Goal: Information Seeking & Learning: Find specific fact

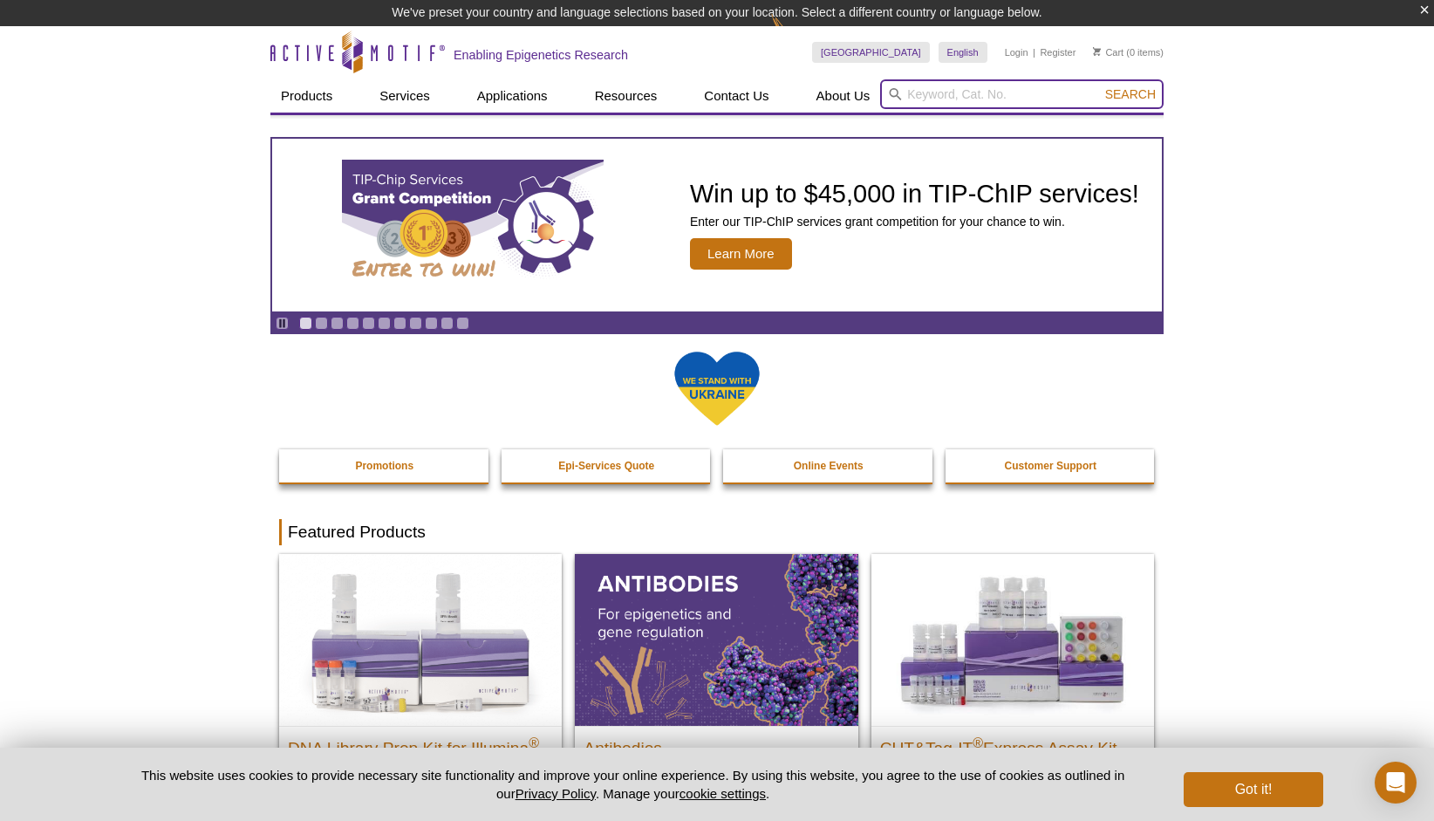
click at [933, 99] on input "search" at bounding box center [1022, 94] width 284 height 30
type input "HDAC"
click at [1100, 86] on button "Search" at bounding box center [1130, 94] width 61 height 16
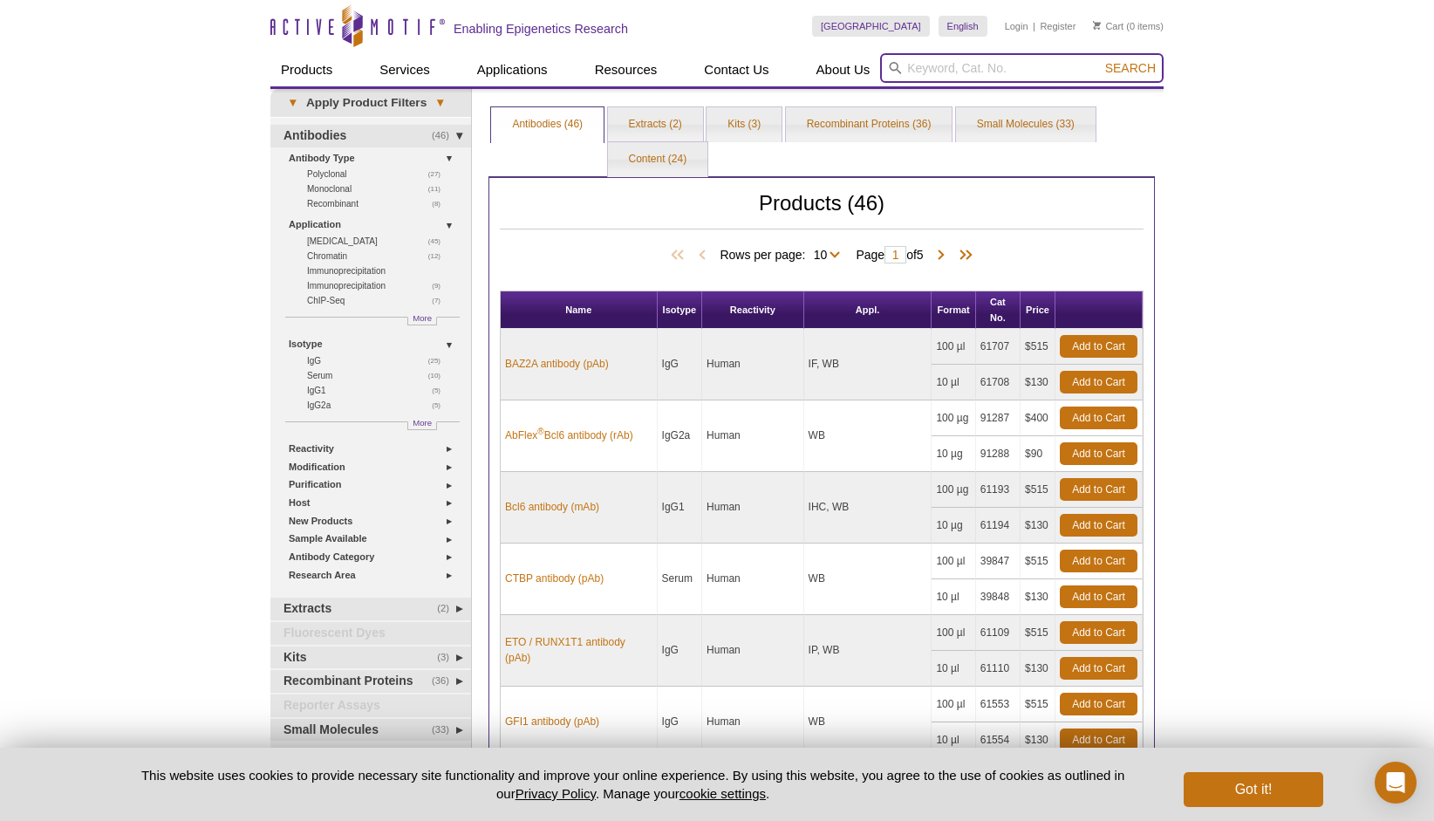
click at [928, 73] on input "search" at bounding box center [1022, 68] width 284 height 30
type input "HDAC3"
click at [1100, 60] on button "Search" at bounding box center [1130, 68] width 61 height 16
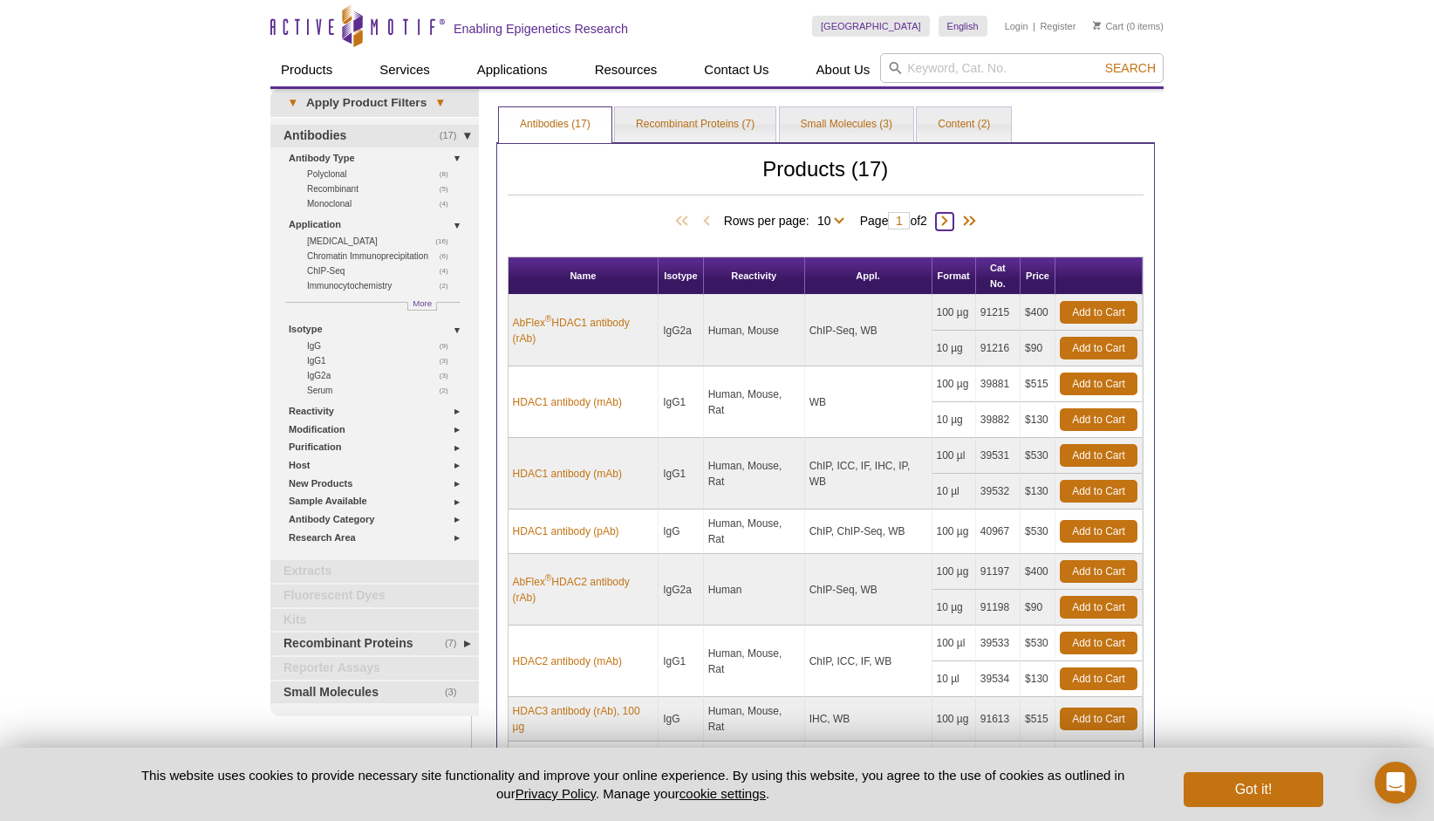
click at [951, 223] on span at bounding box center [944, 221] width 17 height 17
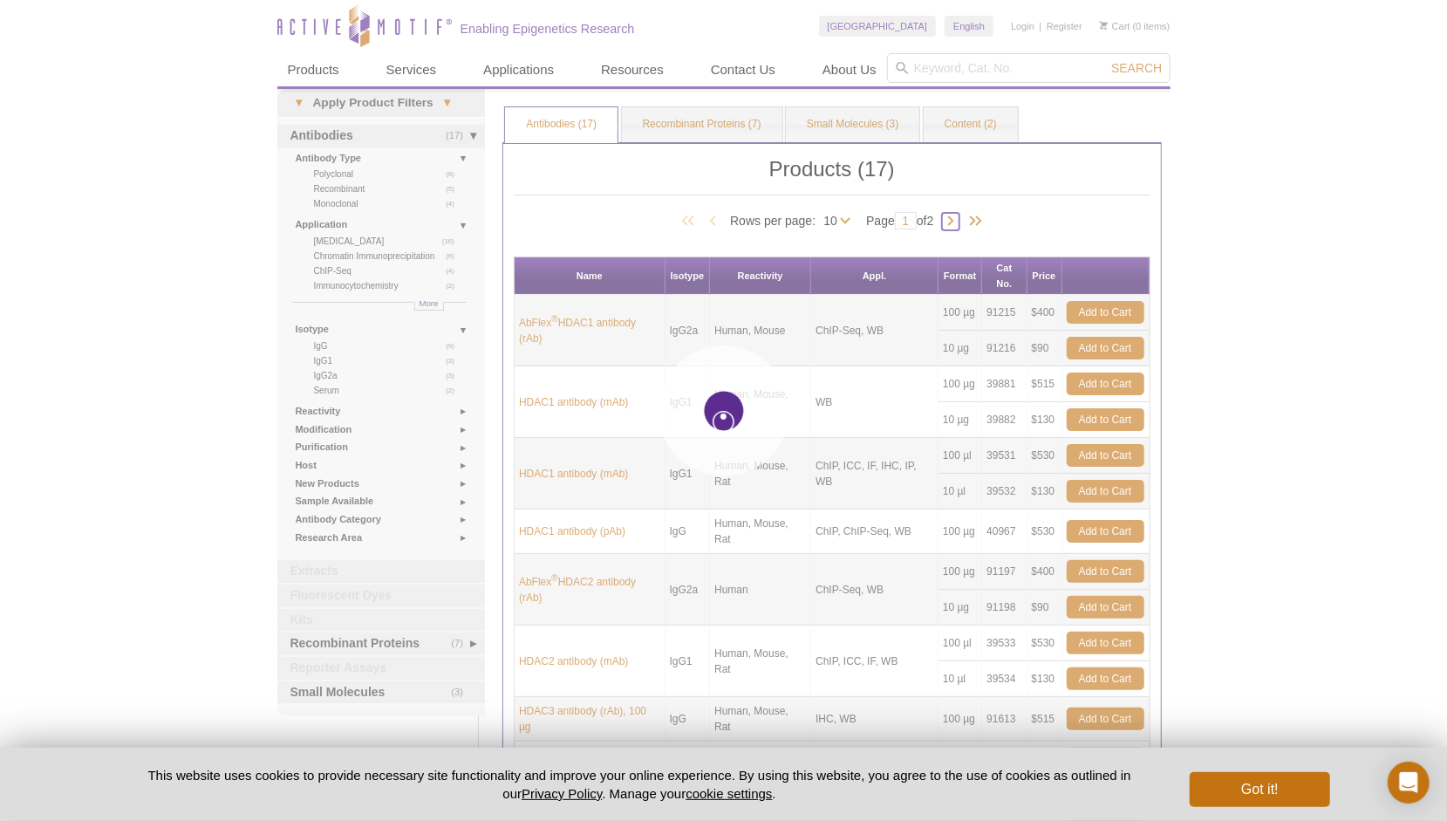
type input "2"
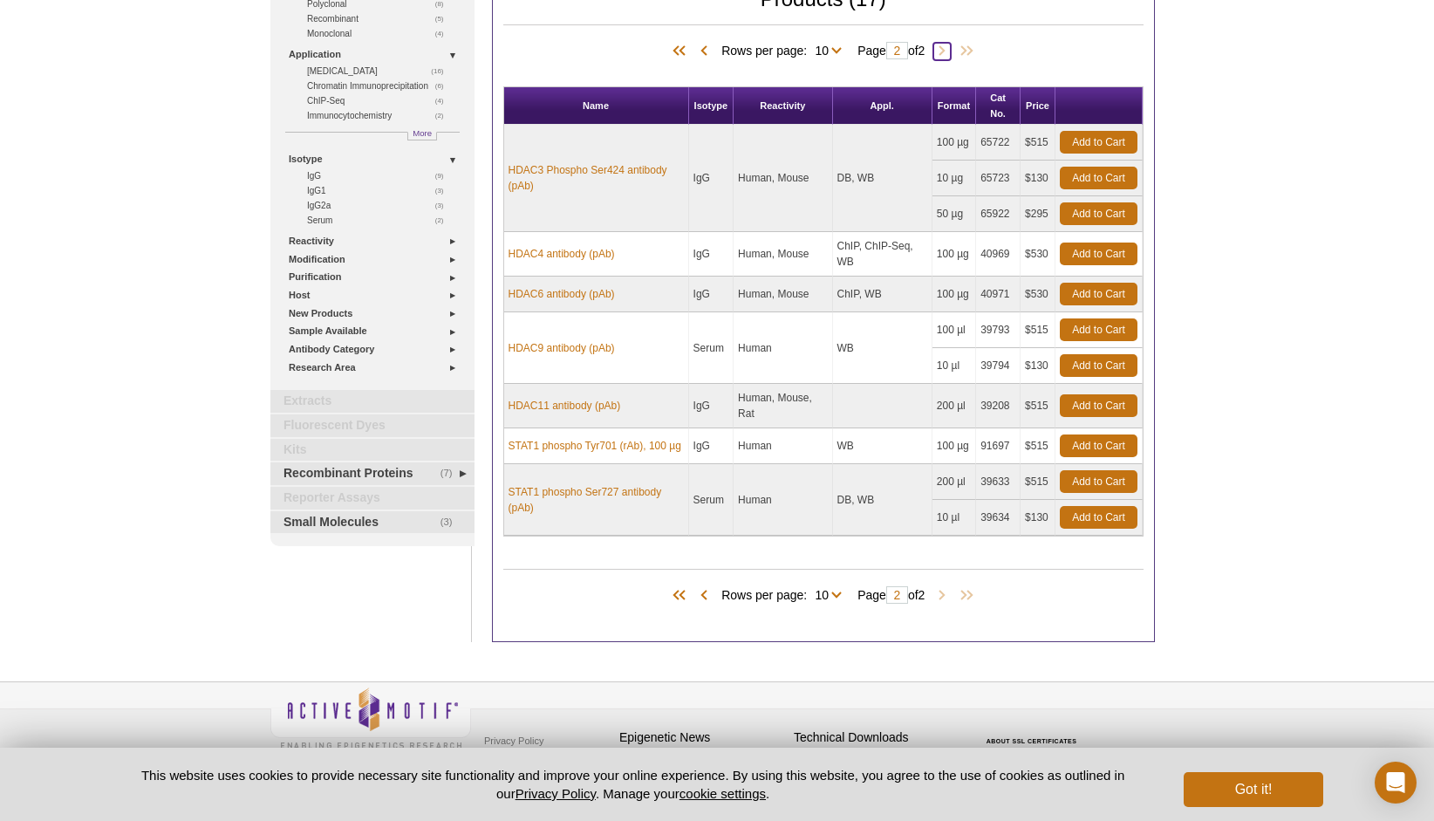
scroll to position [174, 0]
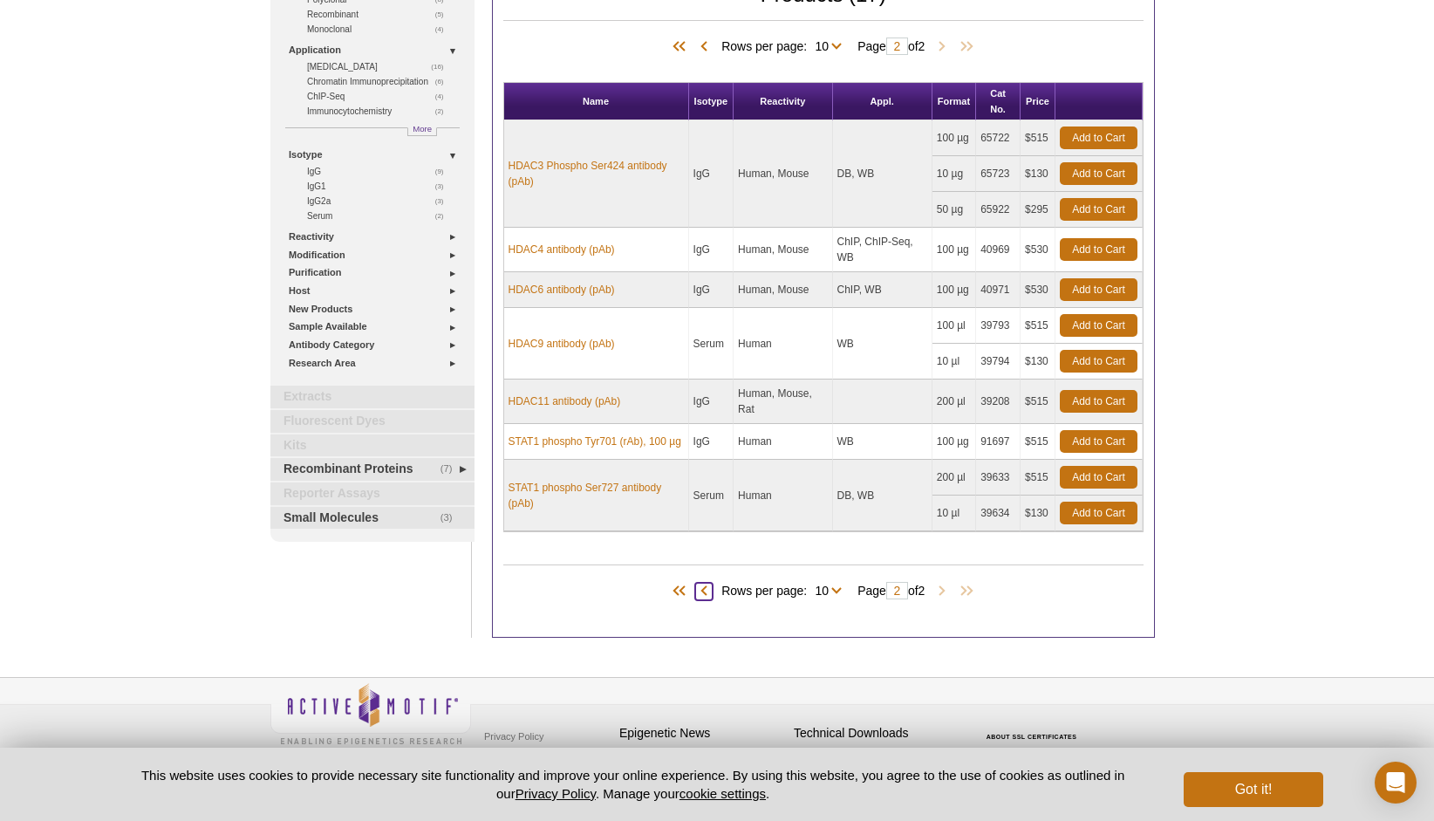
click at [700, 583] on span at bounding box center [703, 591] width 17 height 17
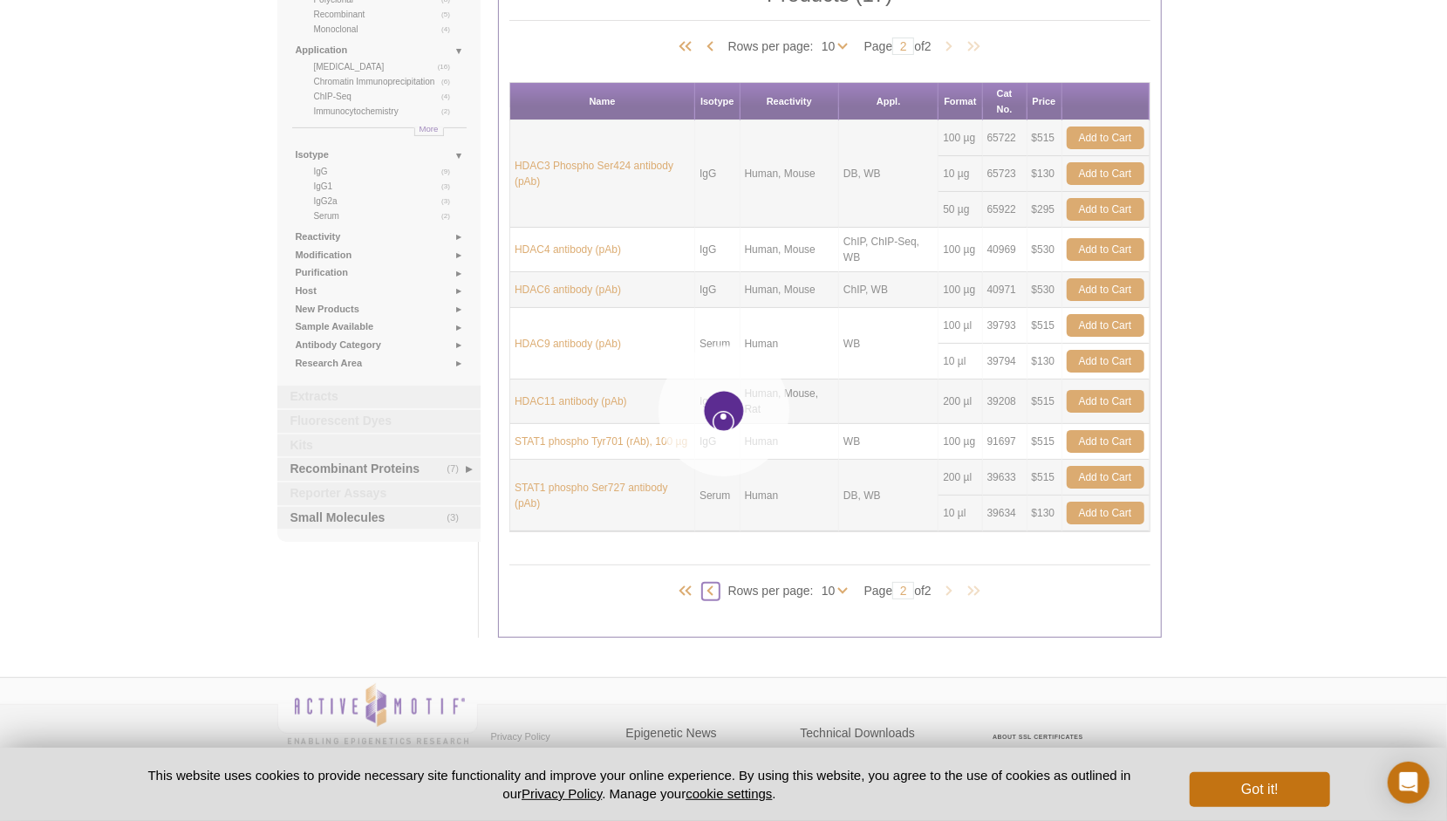
type input "1"
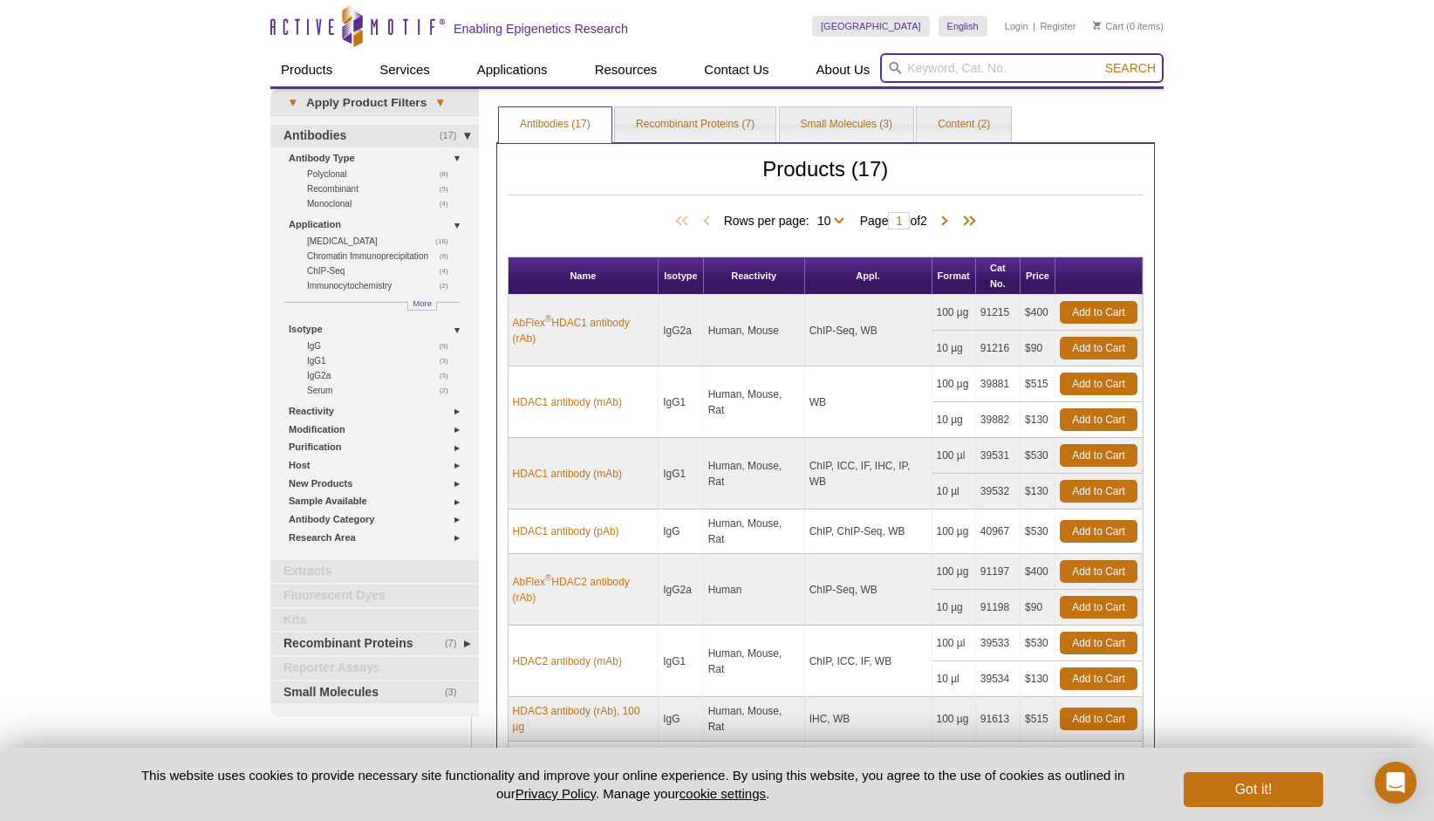
click at [979, 66] on input "search" at bounding box center [1022, 68] width 284 height 30
type input "AcHiston"
click at [1100, 60] on button "Search" at bounding box center [1130, 68] width 61 height 16
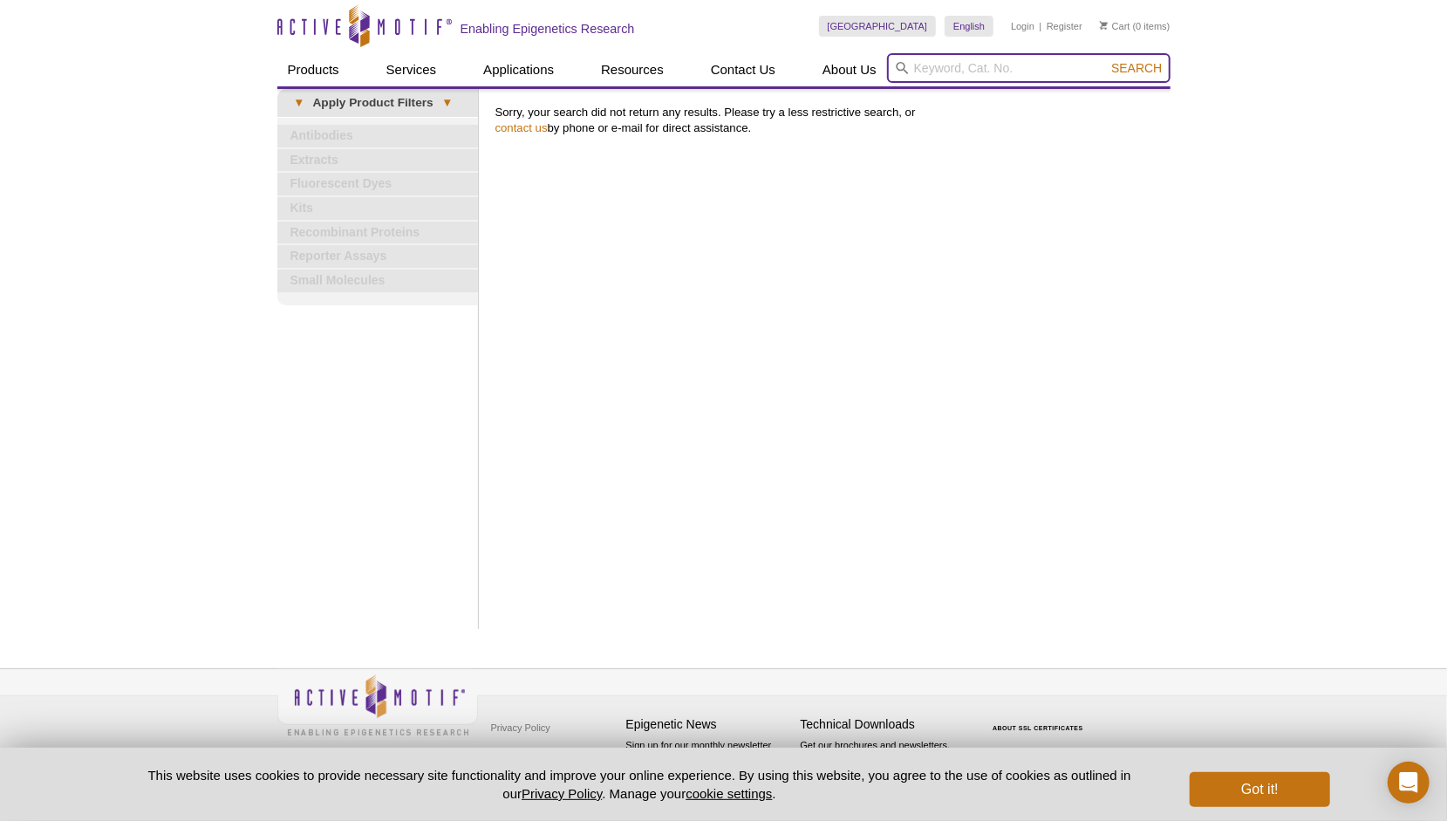
click at [940, 65] on input "search" at bounding box center [1029, 68] width 284 height 30
paste input "acetylated histone 3"
type input "acetylated histone"
click at [1106, 60] on button "Search" at bounding box center [1136, 68] width 61 height 16
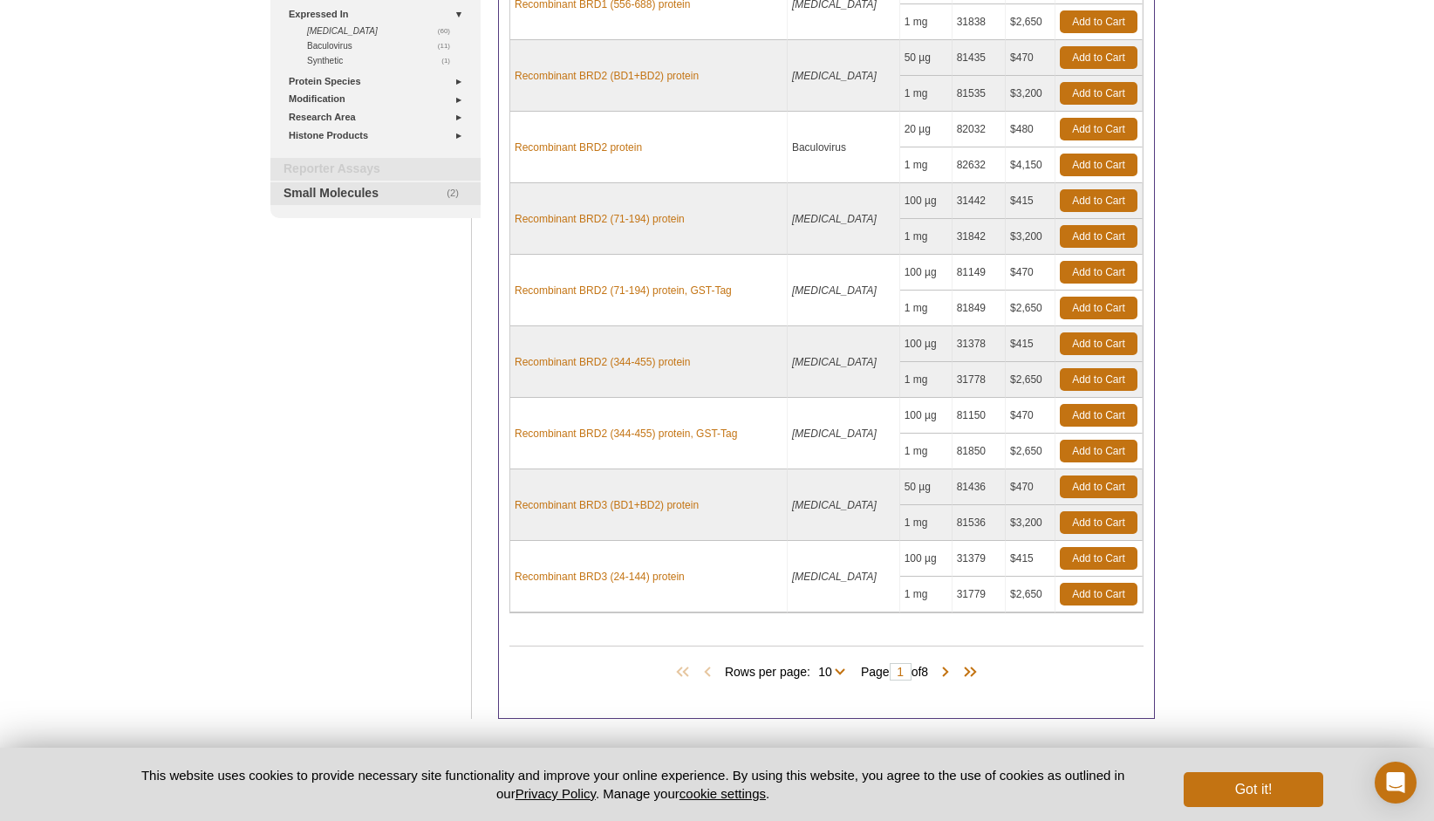
scroll to position [464, 0]
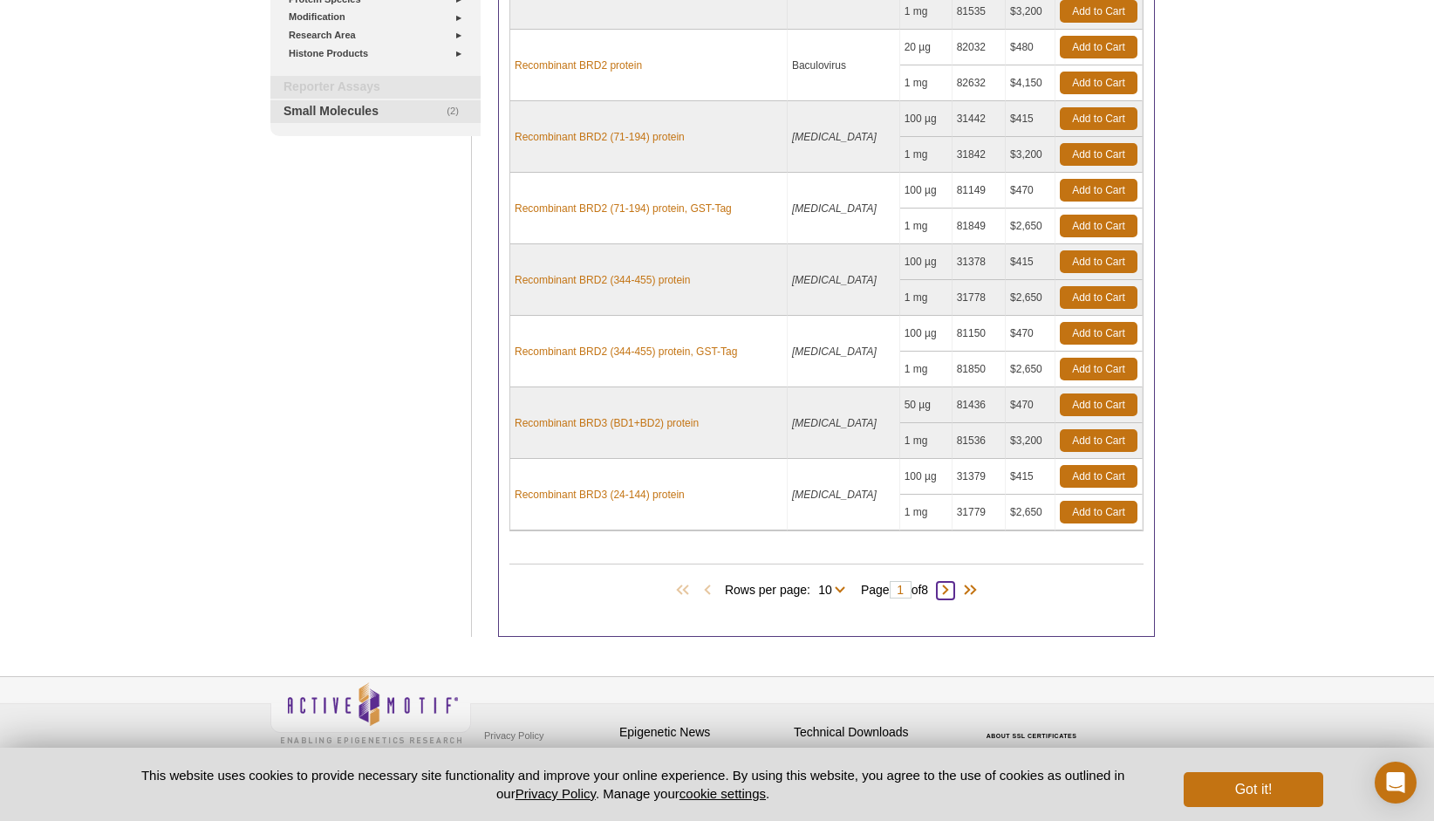
click at [951, 582] on span at bounding box center [945, 590] width 17 height 17
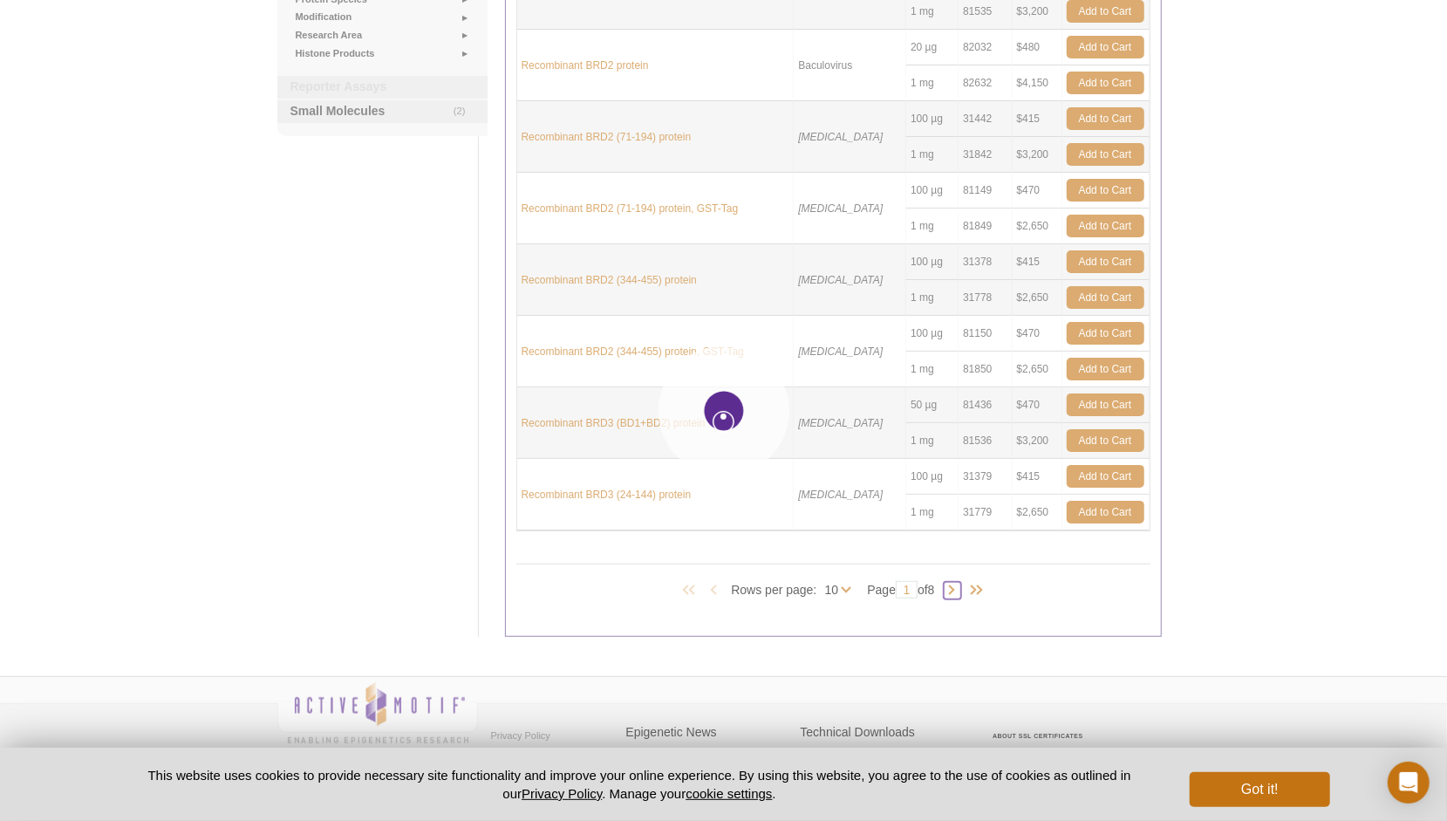
type input "2"
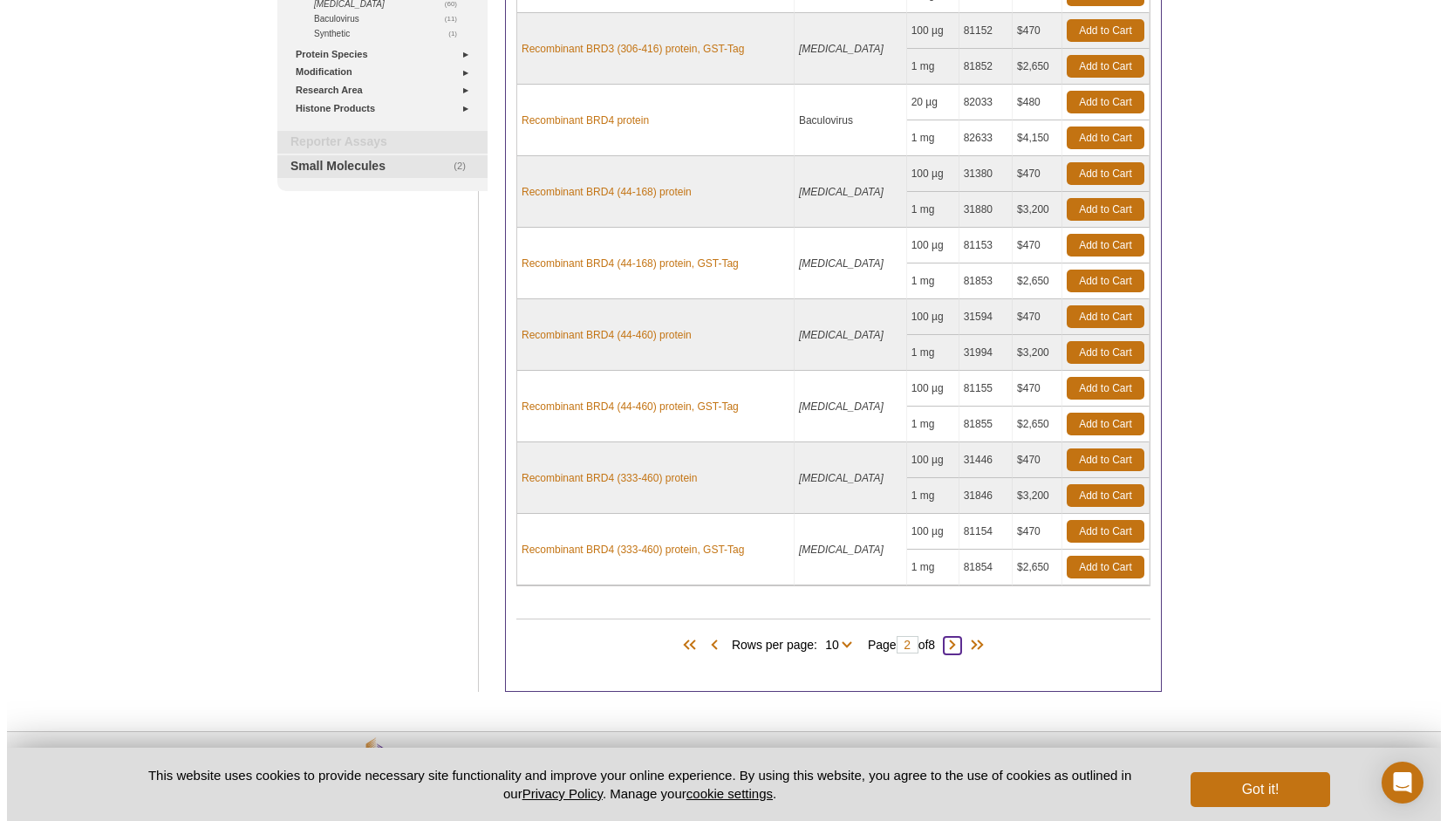
scroll to position [464, 0]
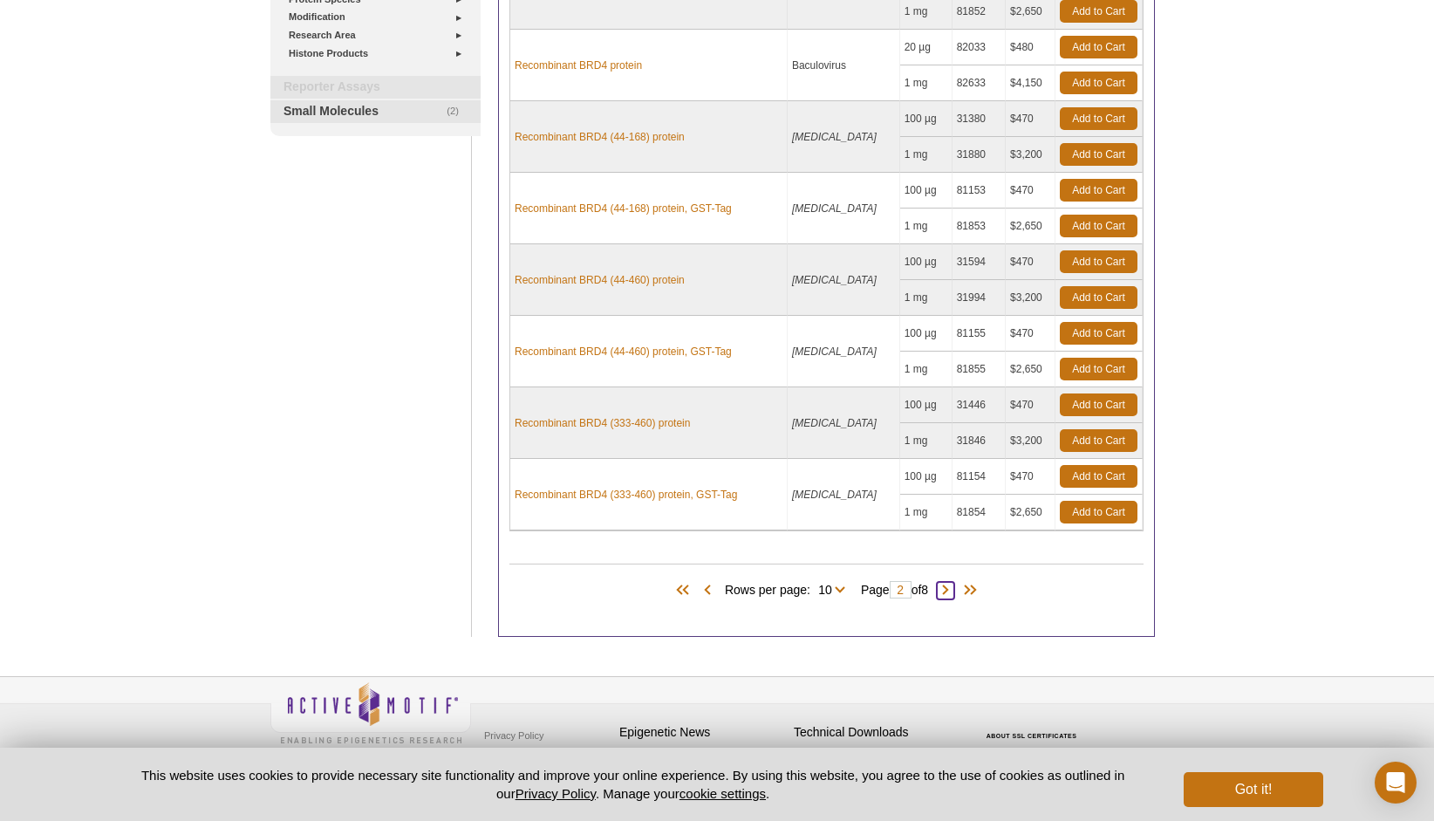
click at [954, 584] on span at bounding box center [945, 590] width 17 height 17
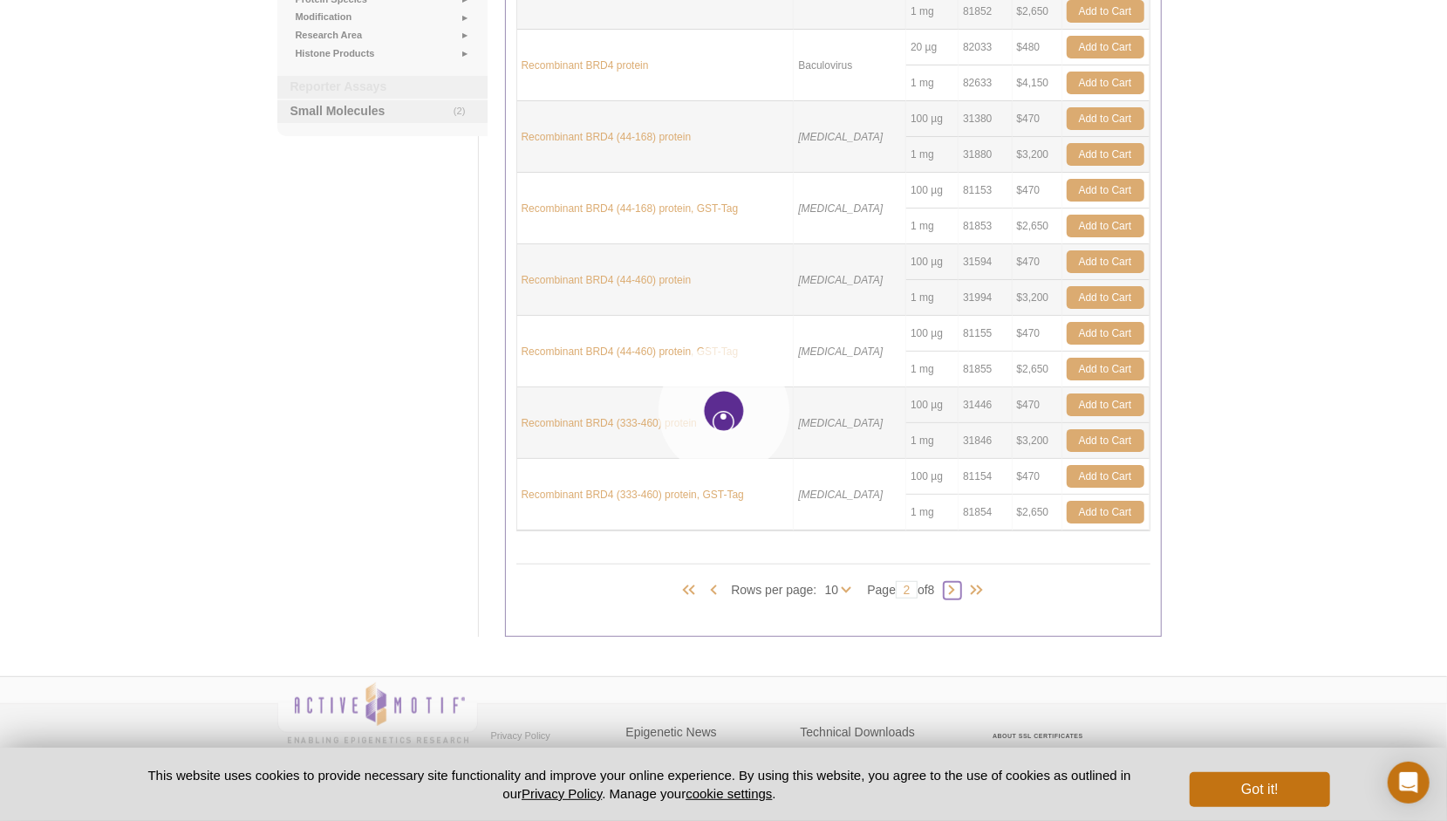
type input "3"
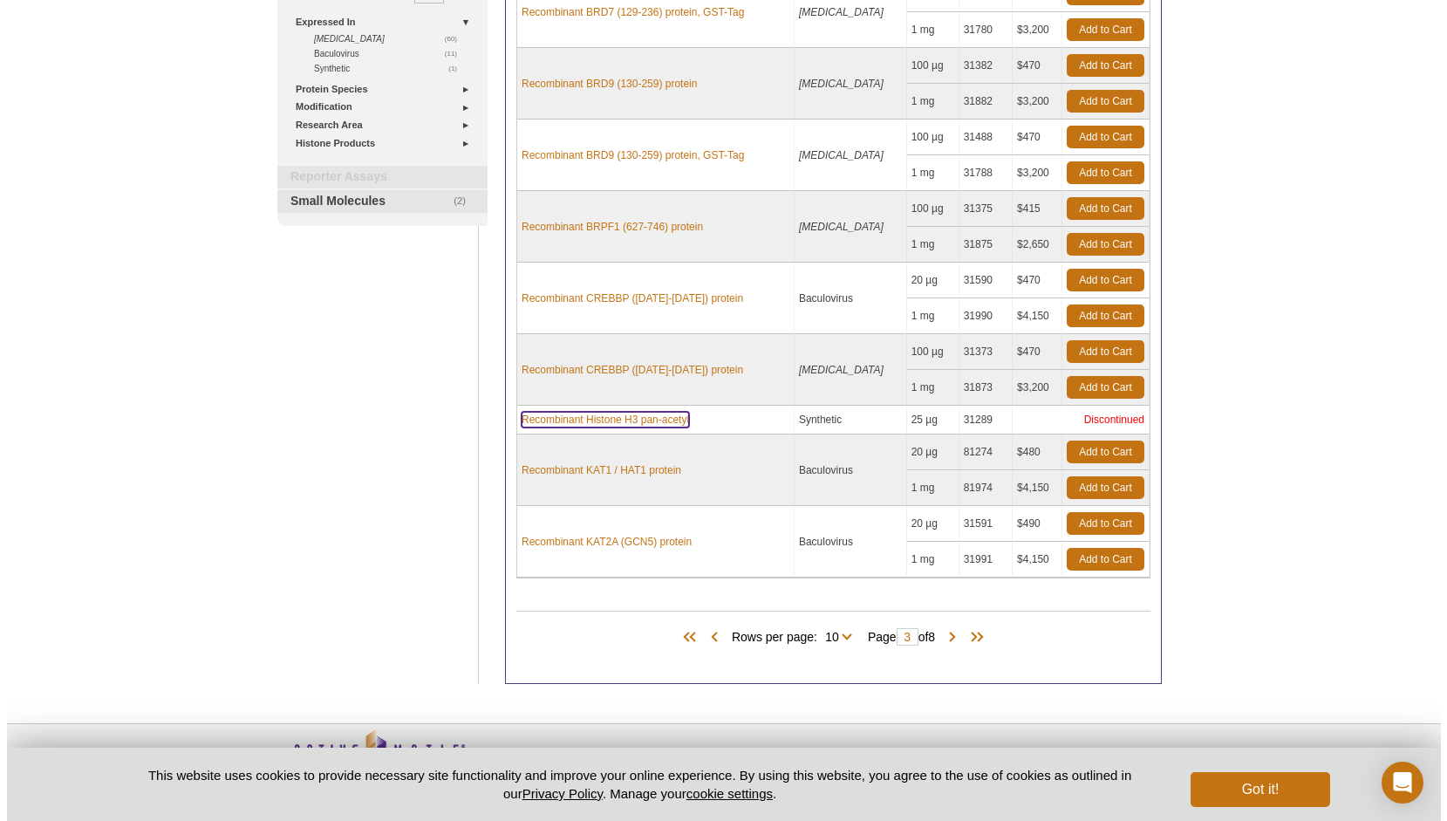
scroll to position [421, 0]
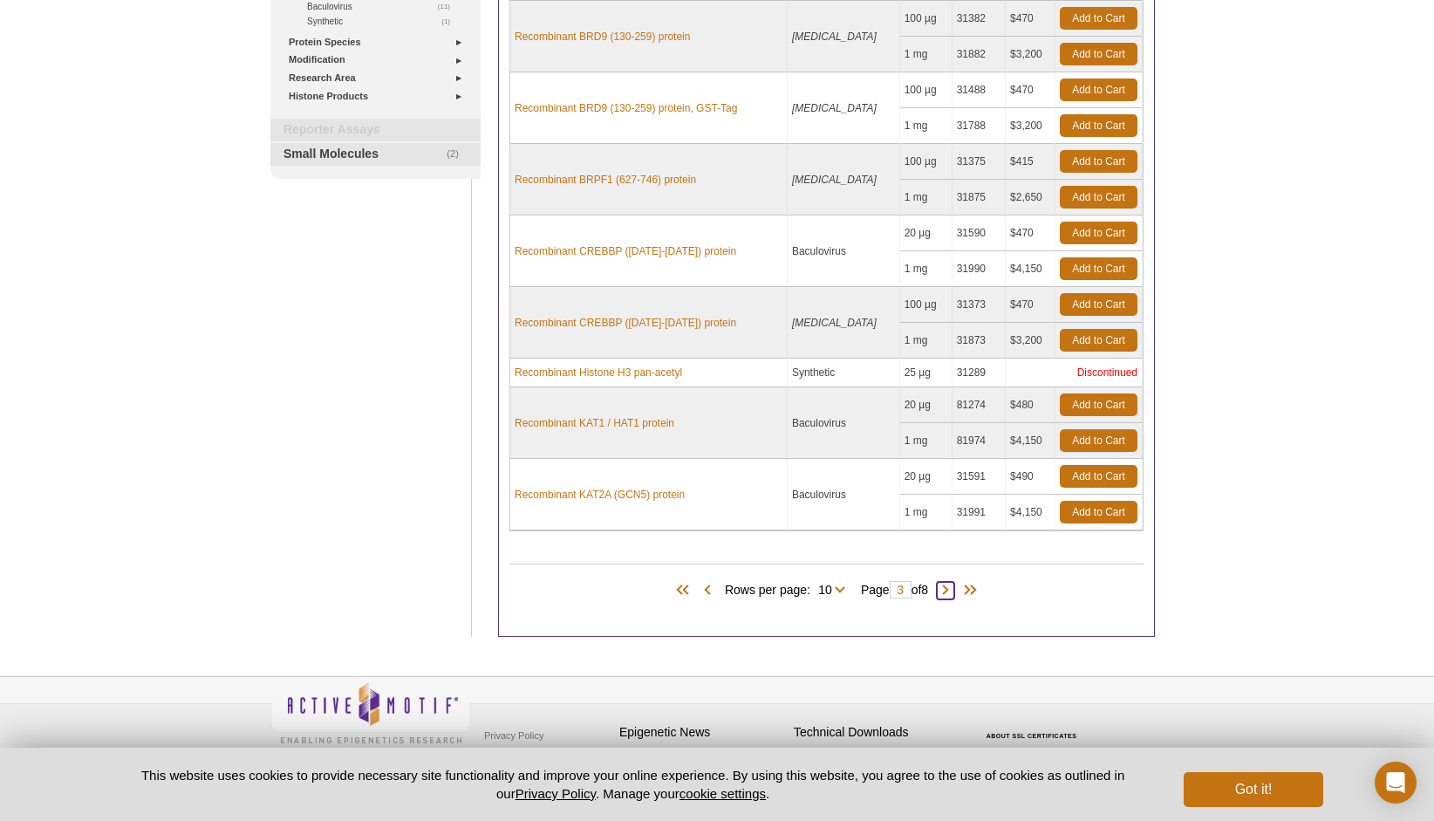
click at [953, 582] on span at bounding box center [945, 590] width 17 height 17
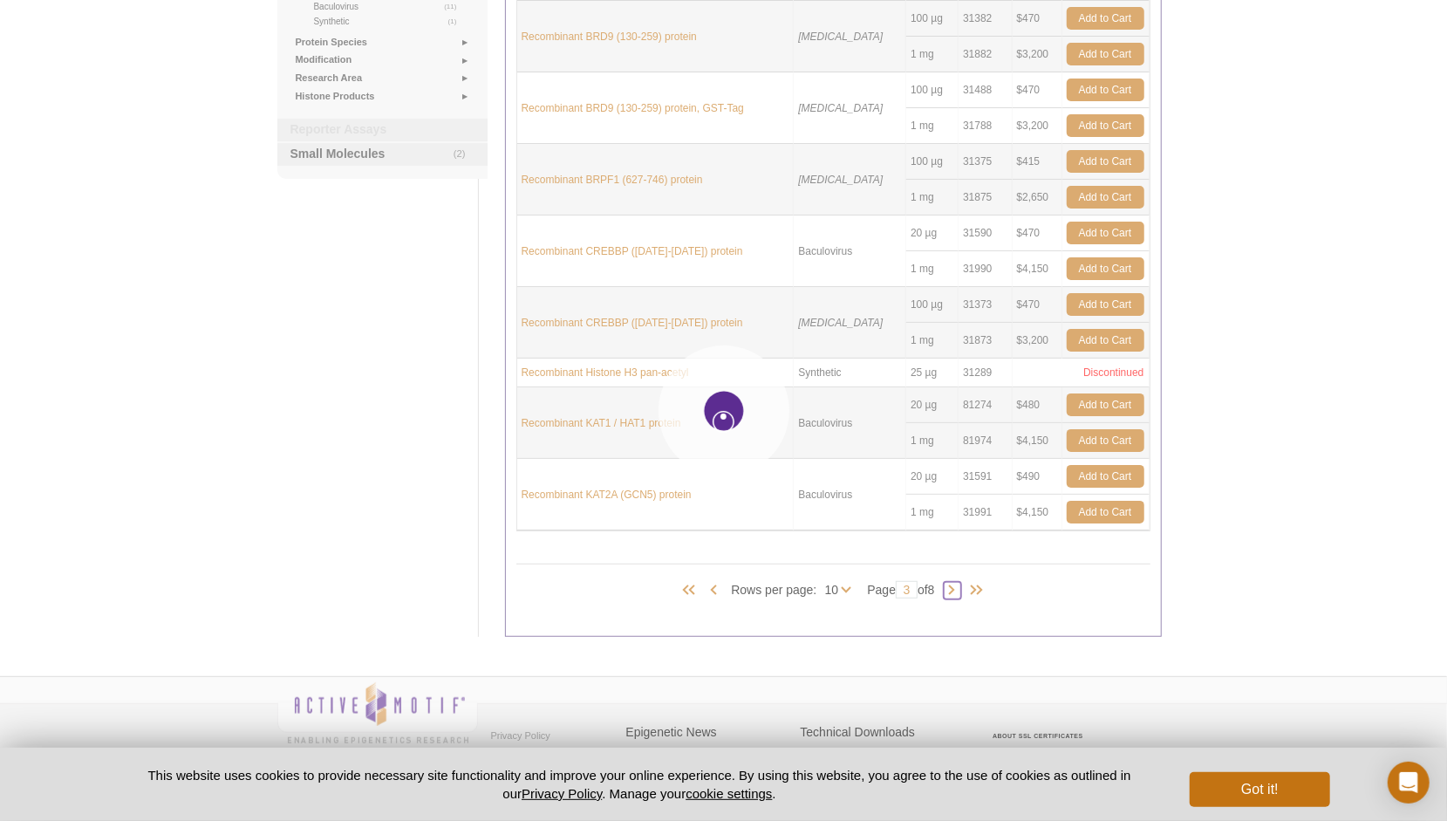
type input "4"
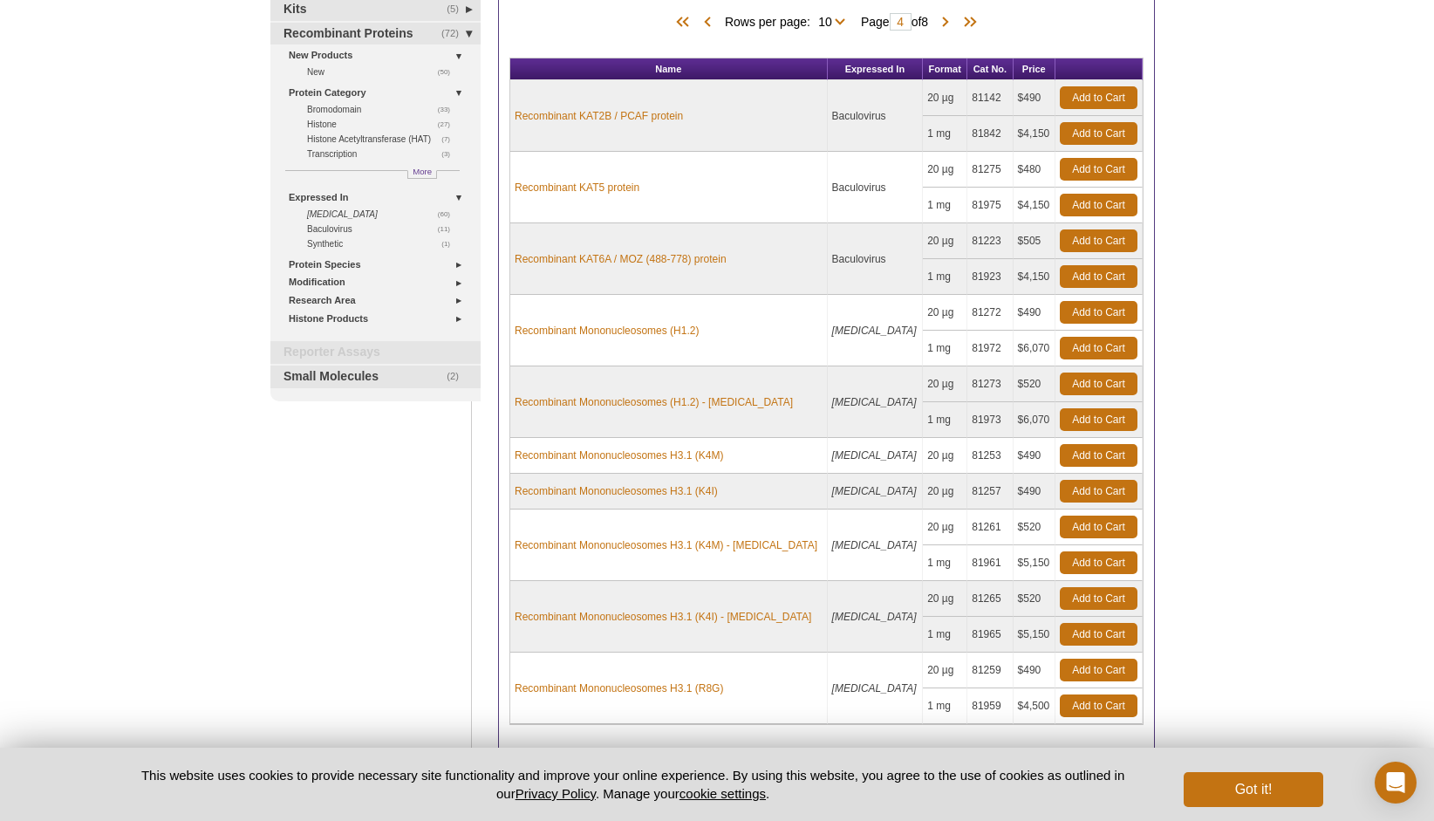
scroll to position [262, 0]
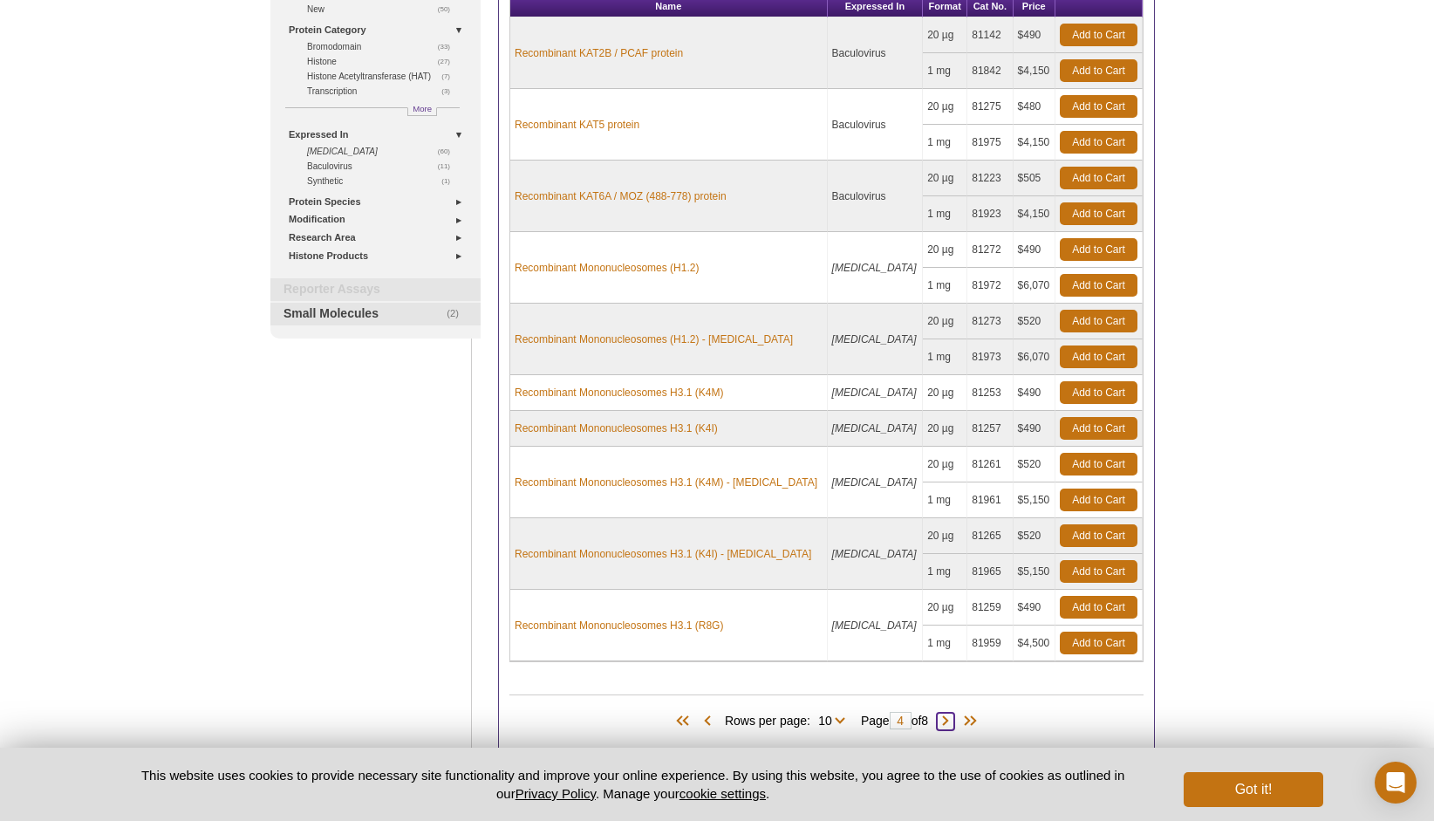
click at [953, 717] on span at bounding box center [945, 721] width 17 height 17
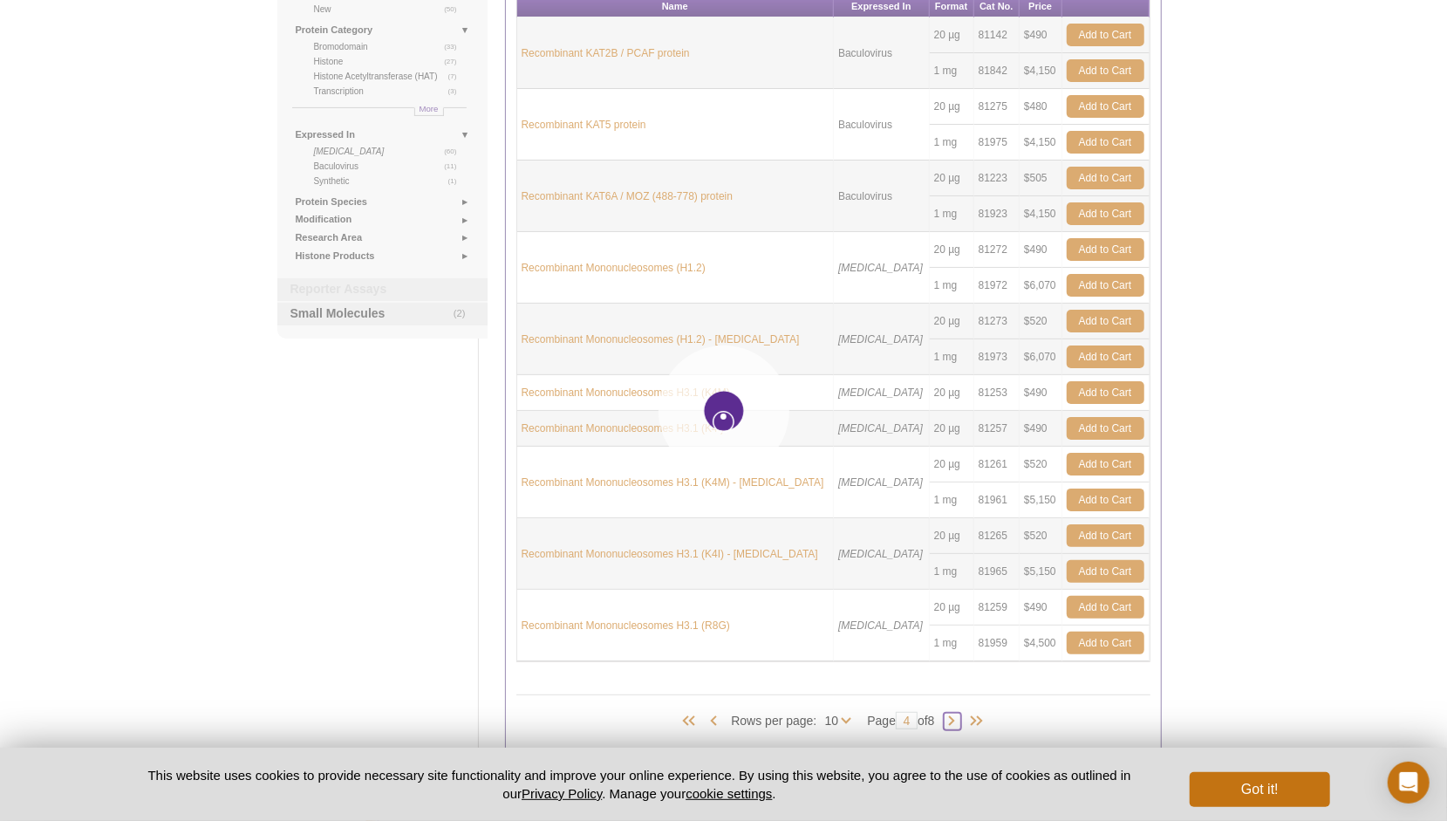
type input "5"
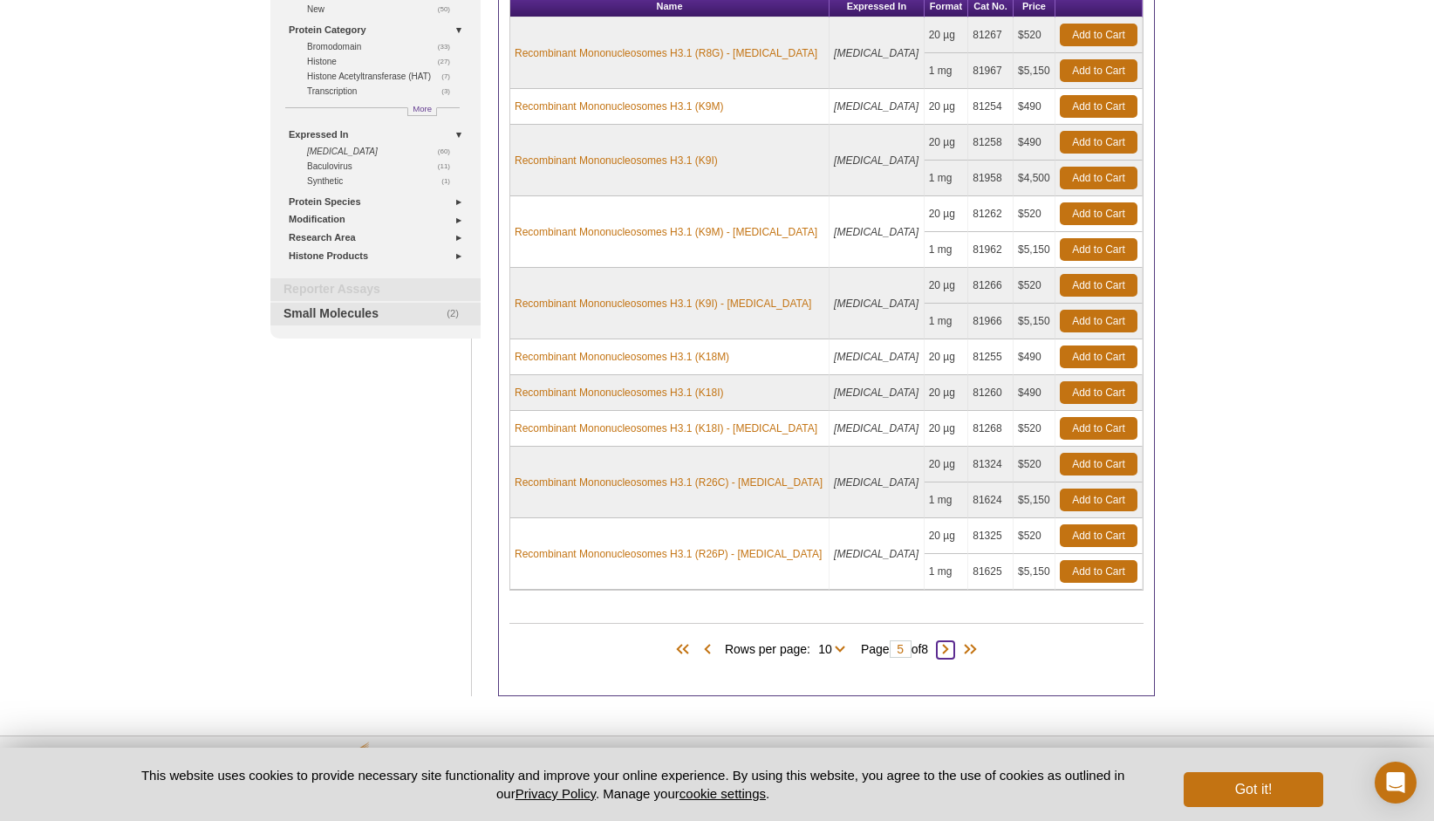
click at [952, 646] on span at bounding box center [945, 649] width 17 height 17
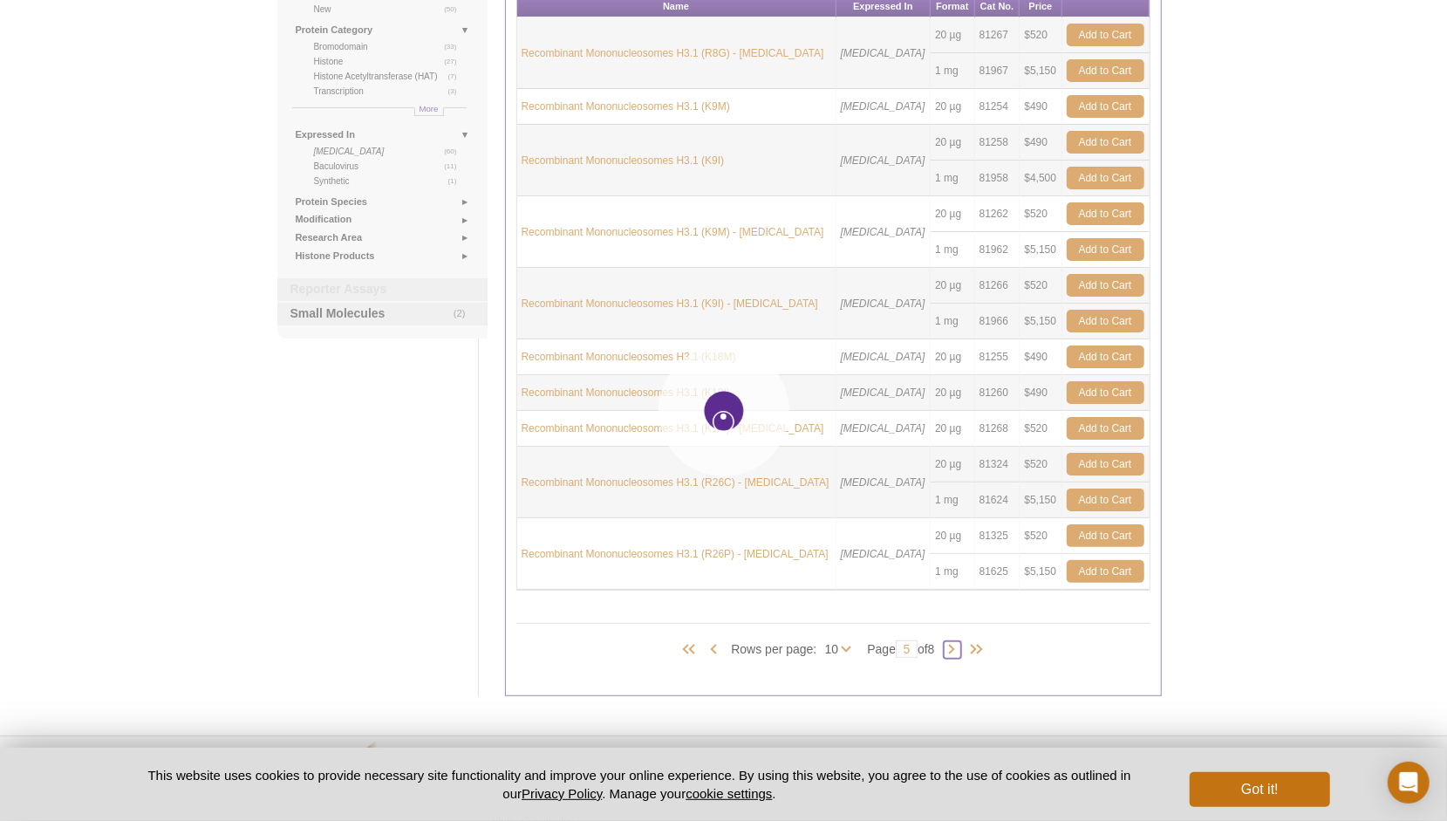
type input "6"
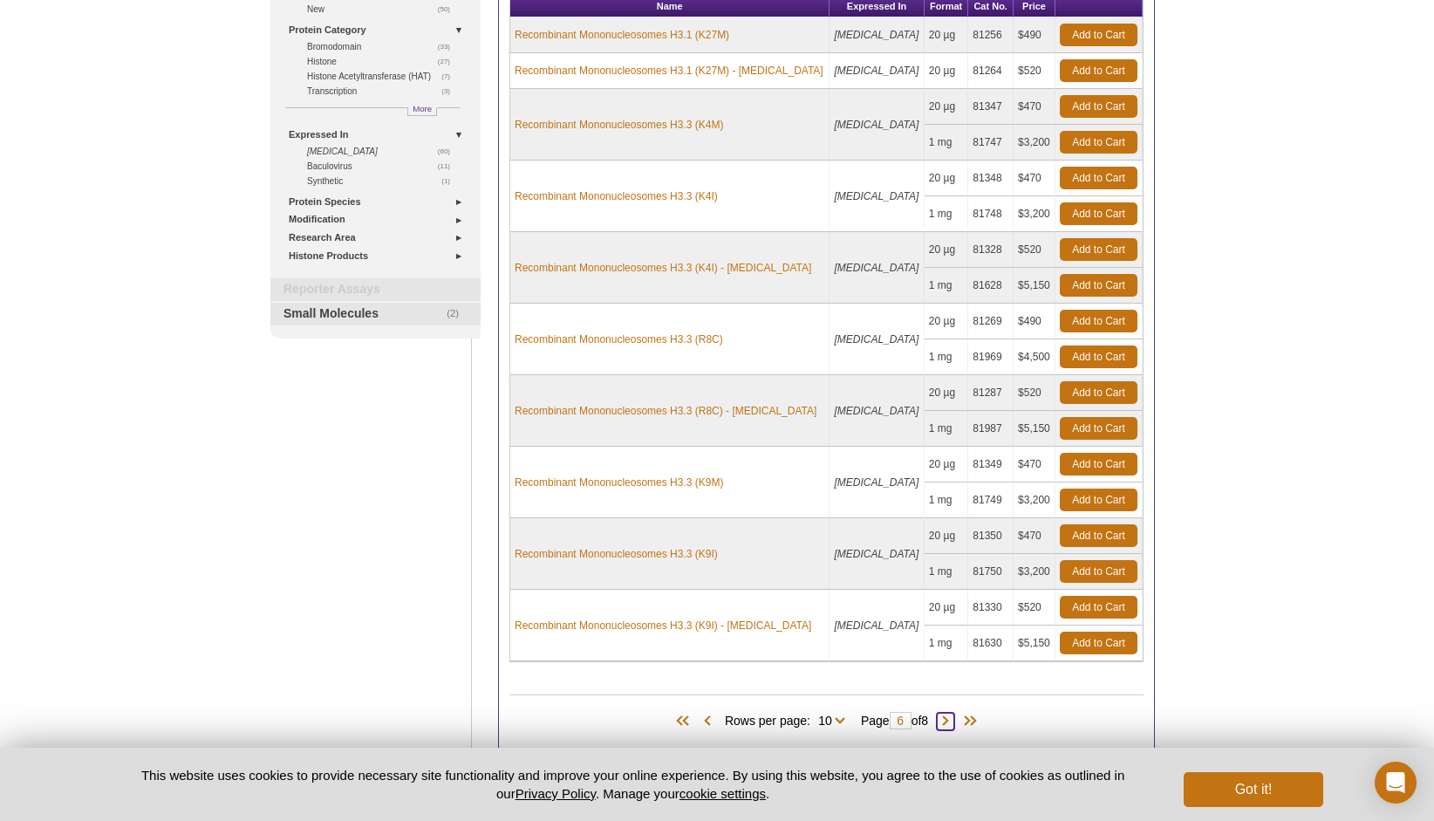
click at [948, 715] on span at bounding box center [945, 721] width 17 height 17
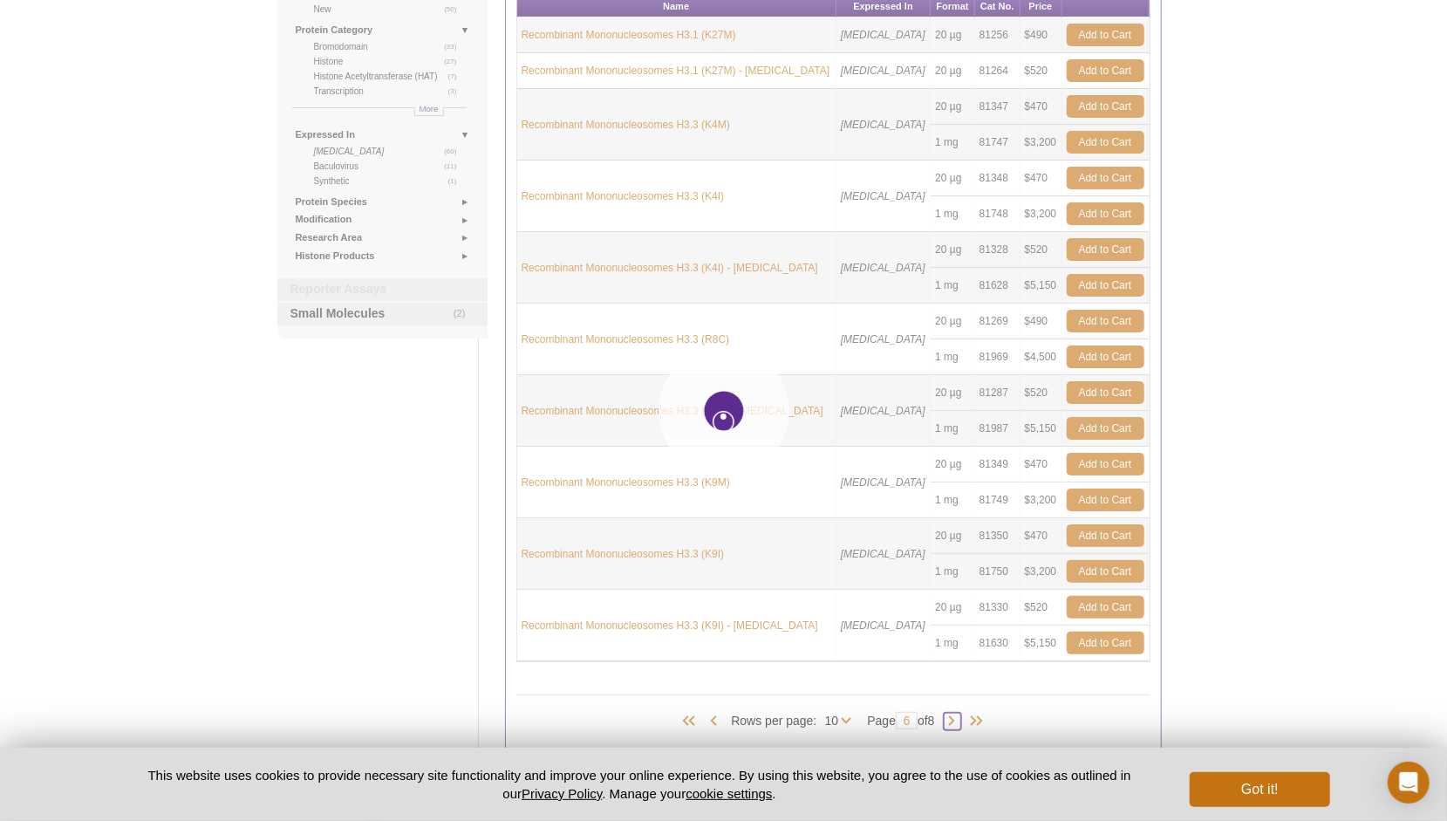
type input "7"
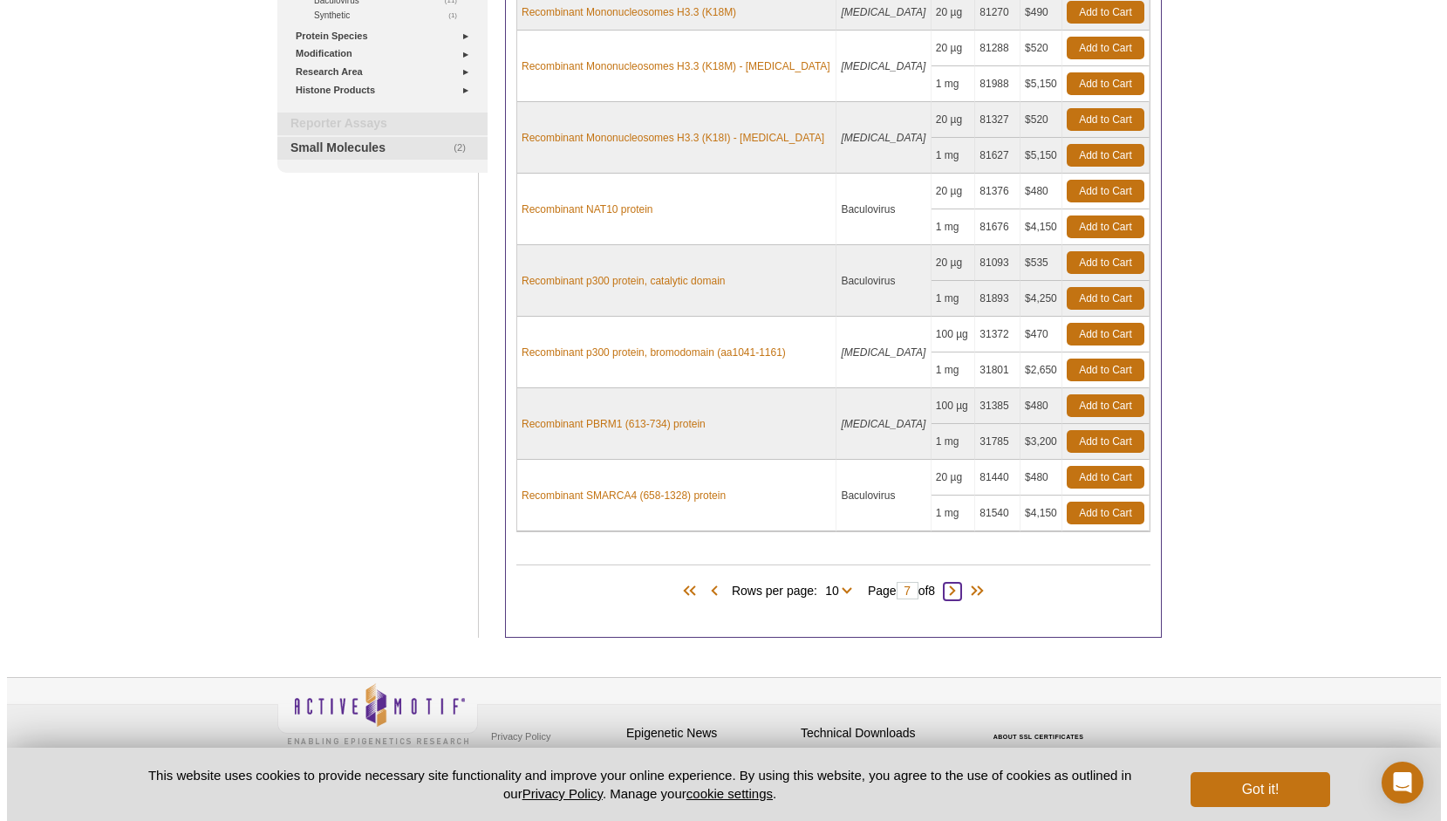
scroll to position [428, 0]
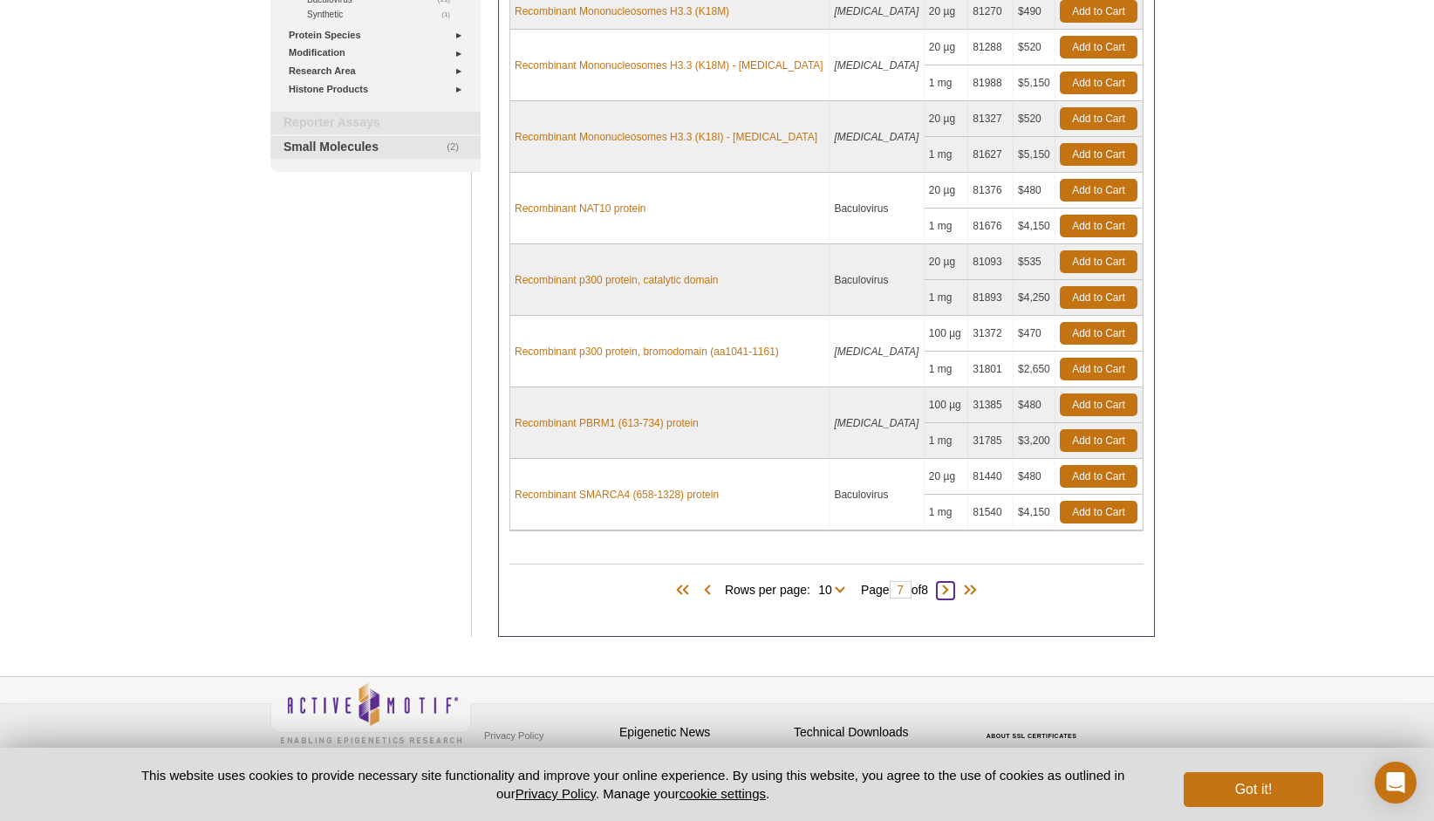
click at [948, 582] on span at bounding box center [945, 590] width 17 height 17
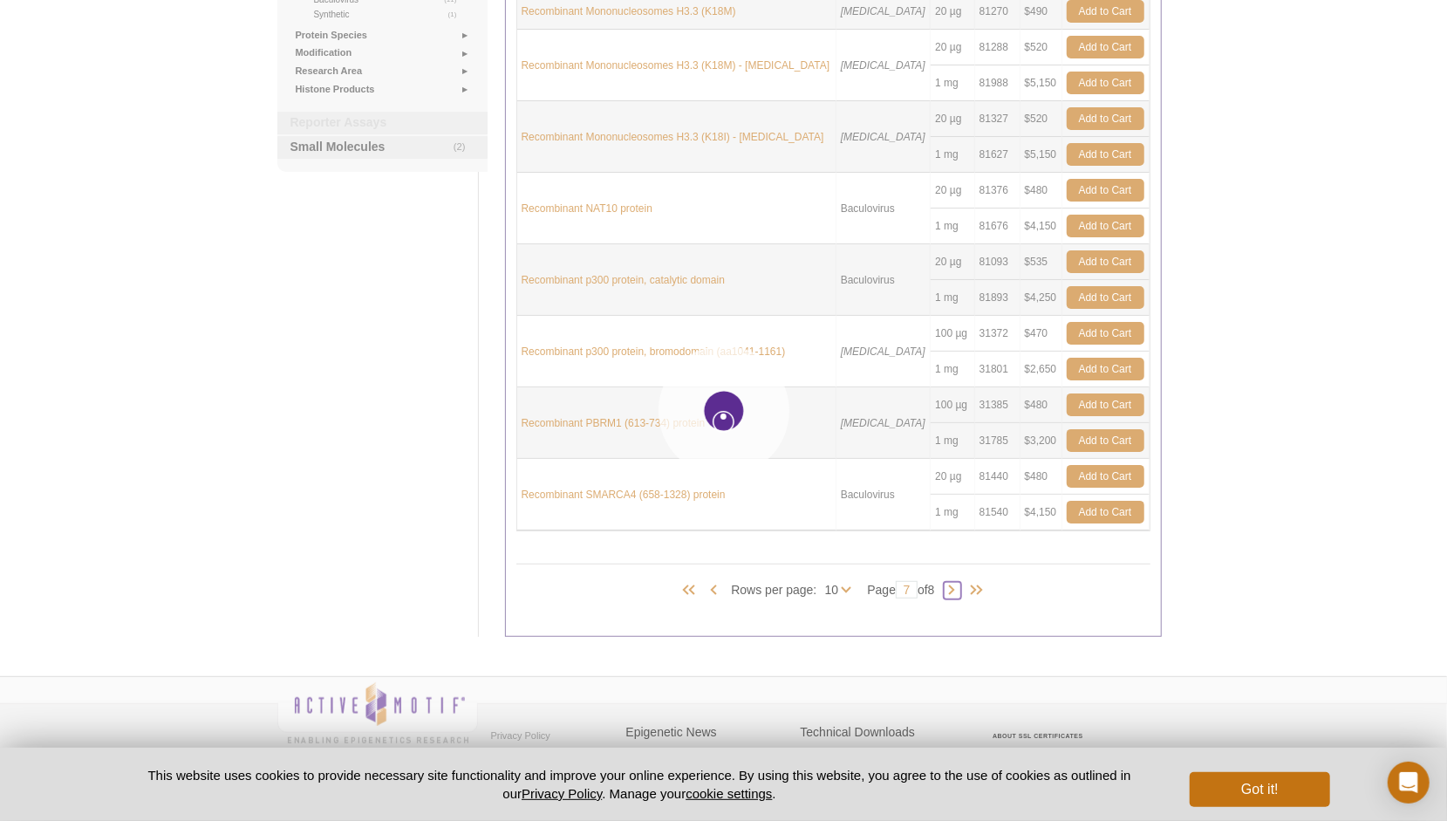
type input "8"
